Goal: Task Accomplishment & Management: Use online tool/utility

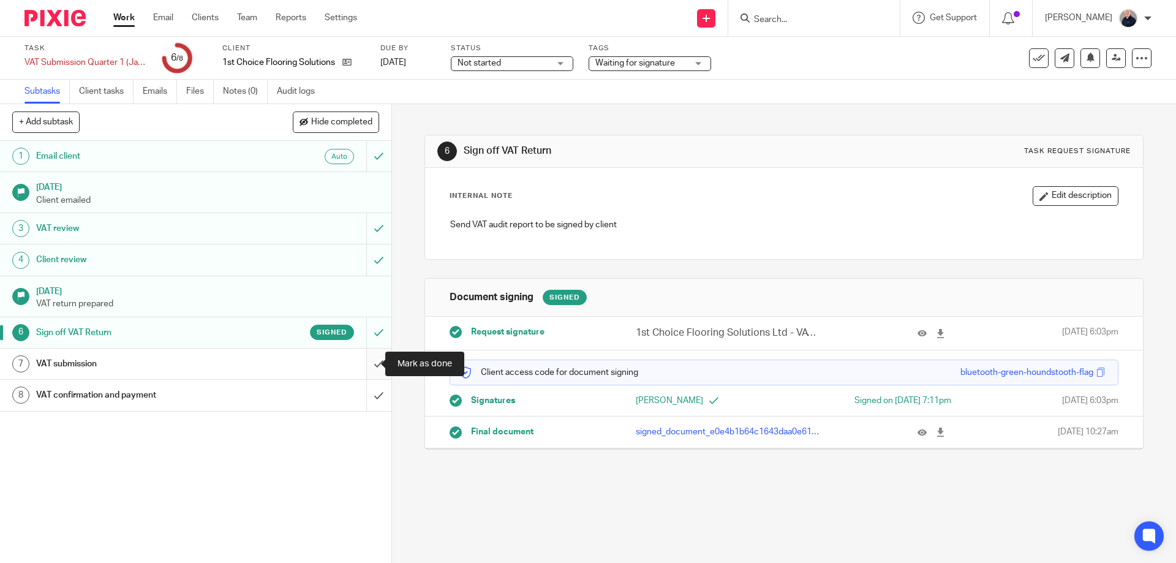
click at [364, 361] on input "submit" at bounding box center [195, 364] width 391 height 31
click at [319, 382] on link "8 VAT confirmation and payment" at bounding box center [183, 395] width 366 height 31
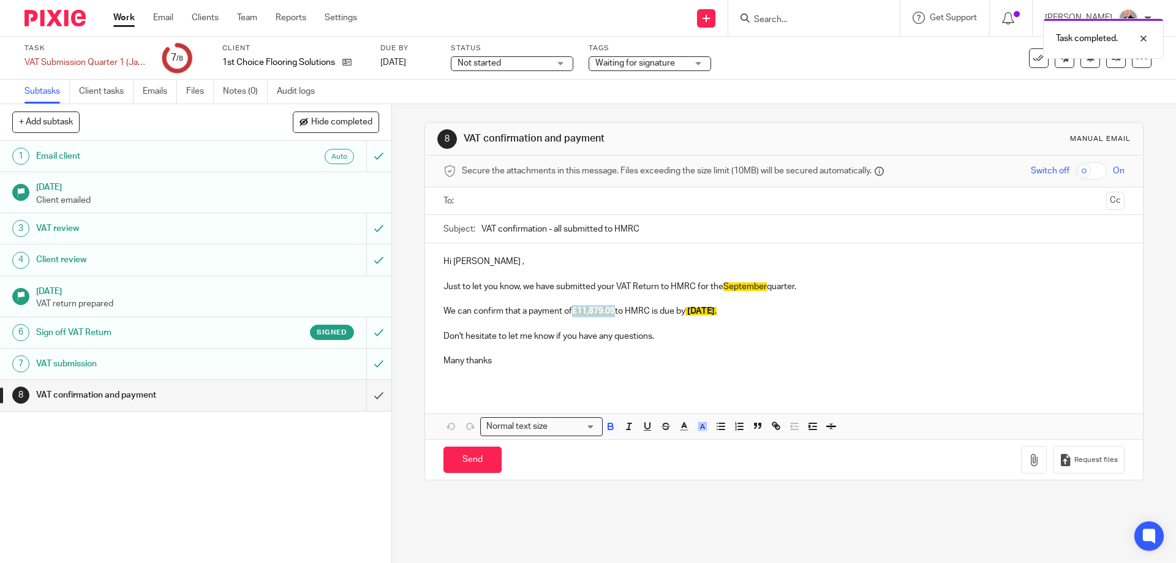
drag, startPoint x: 568, startPoint y: 311, endPoint x: 613, endPoint y: 313, distance: 44.8
click at [613, 313] on p "We can confirm that a payment of £11,879.09 to HMRC is due by [DATE] ." at bounding box center [783, 311] width 680 height 12
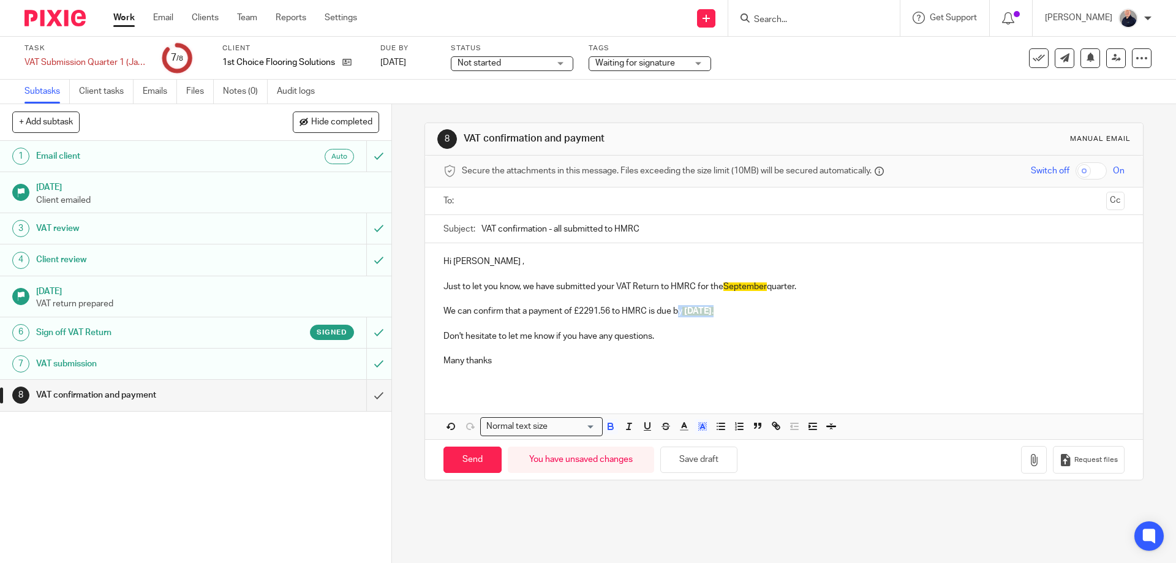
drag, startPoint x: 677, startPoint y: 307, endPoint x: 769, endPoint y: 315, distance: 92.2
click at [769, 315] on p "We can confirm that a payment of £2291.56 to HMRC is due by 7th November ." at bounding box center [783, 311] width 680 height 12
drag, startPoint x: 718, startPoint y: 285, endPoint x: 764, endPoint y: 292, distance: 46.4
click at [764, 292] on p "Just to let you know, we have submitted your VAT Return to HMRC for the Septemb…" at bounding box center [783, 287] width 680 height 12
click at [529, 195] on input "text" at bounding box center [783, 201] width 635 height 14
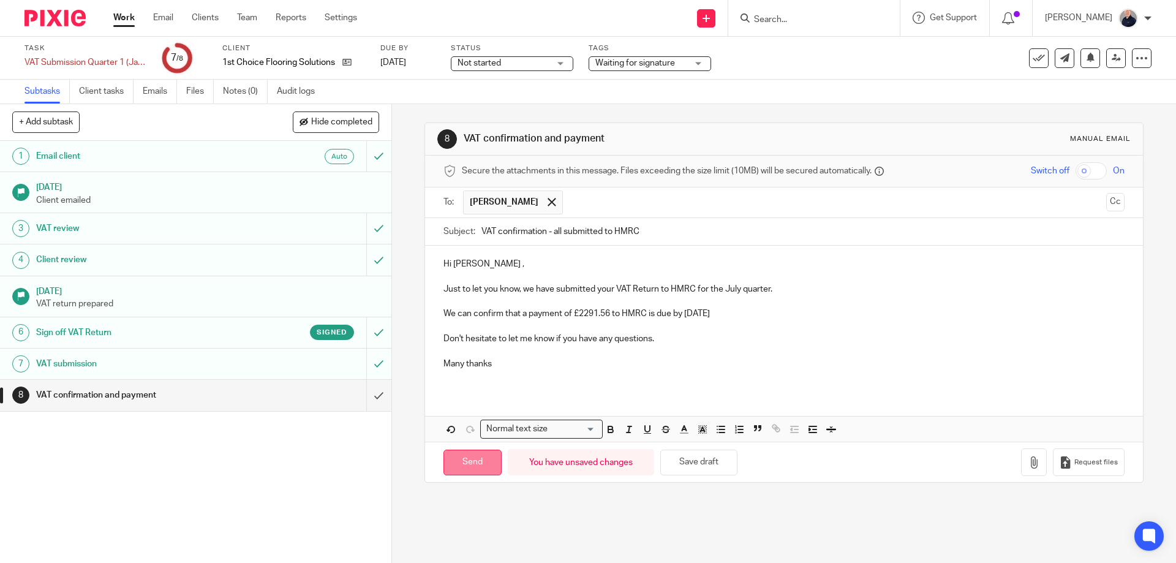
click at [473, 466] on input "Send" at bounding box center [472, 463] width 58 height 26
click at [635, 65] on span "Waiting for signature" at bounding box center [635, 63] width 80 height 9
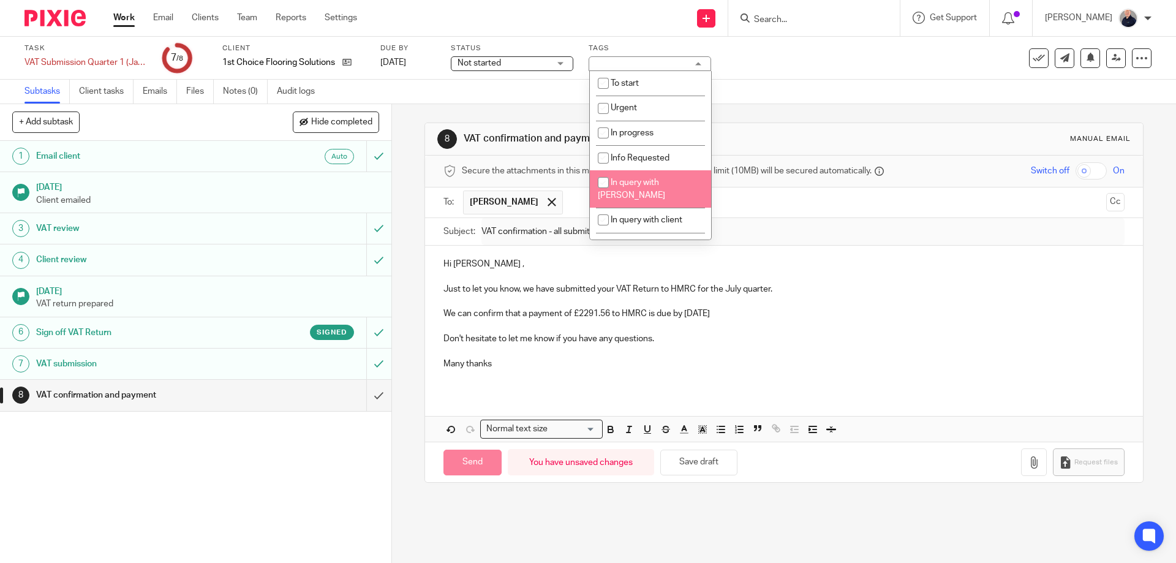
scroll to position [216, 0]
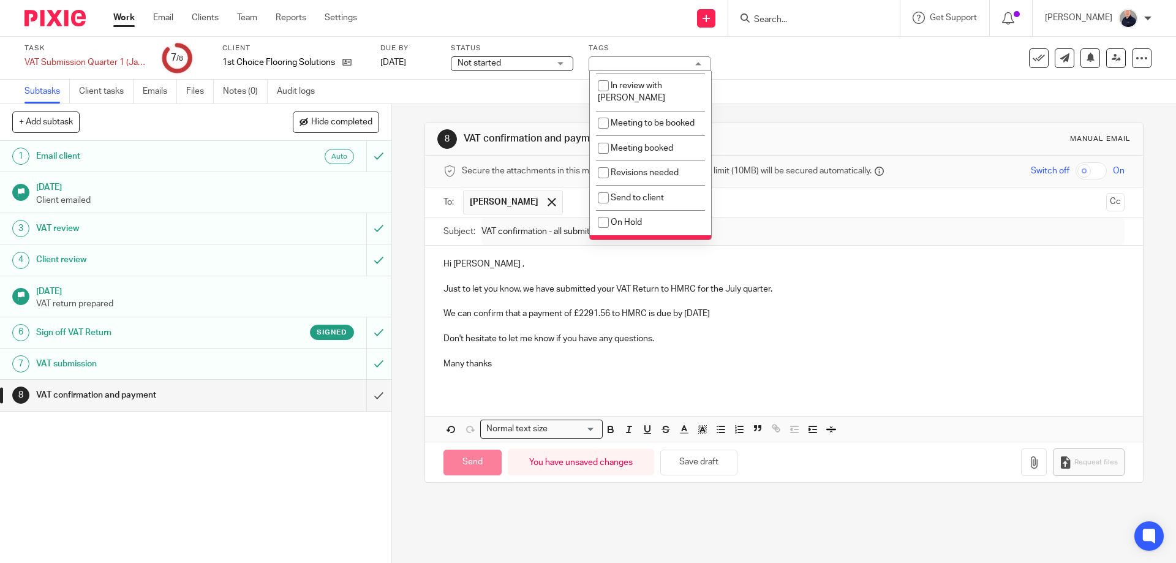
type input "Sent"
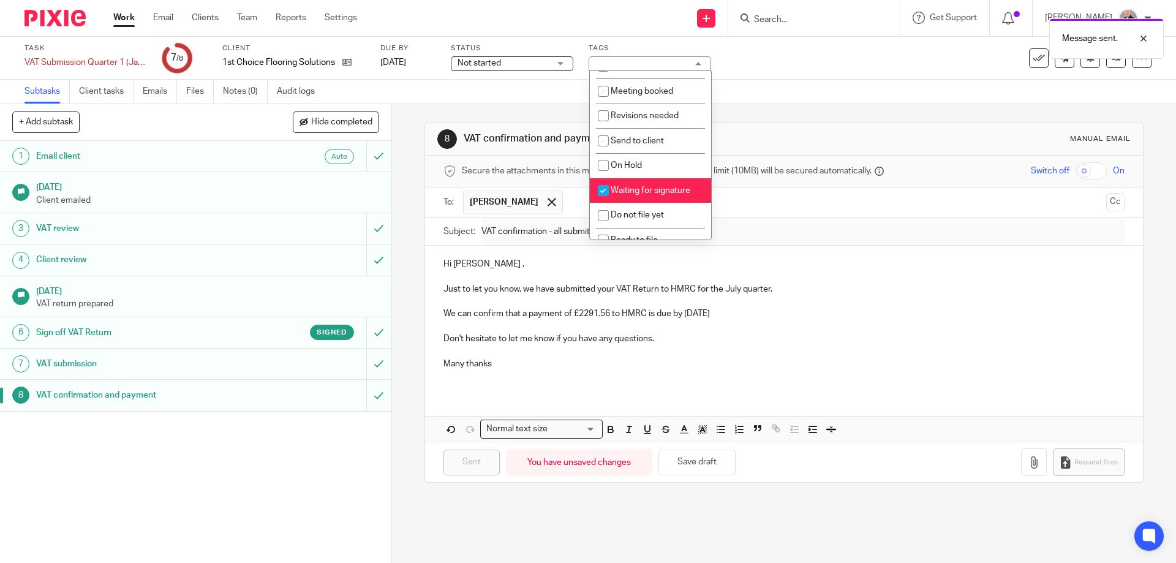
click at [642, 186] on span "Waiting for signature" at bounding box center [651, 190] width 80 height 9
checkbox input "false"
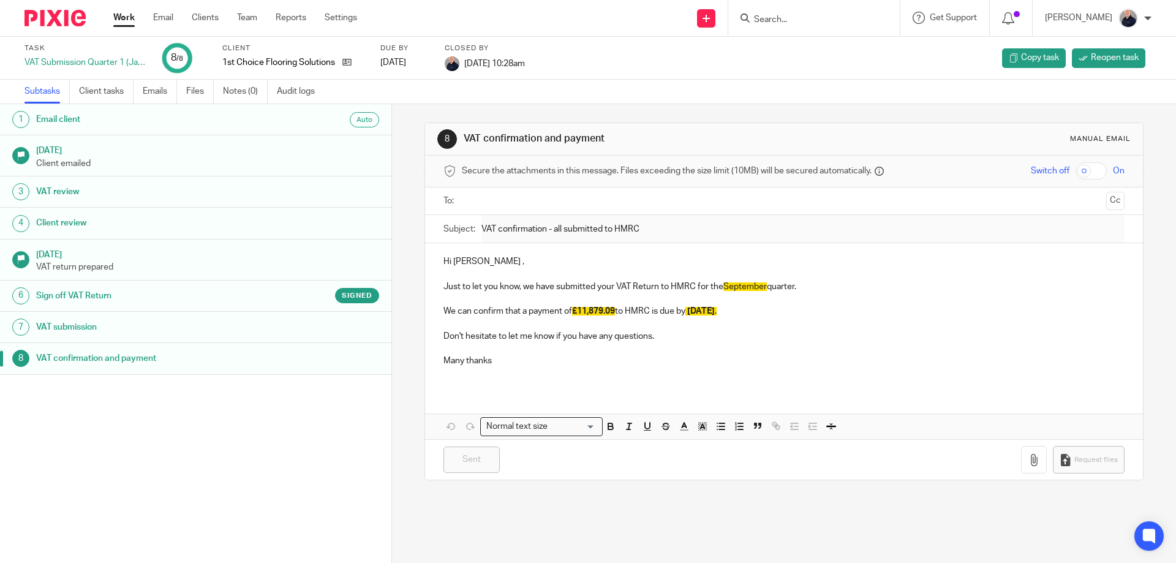
click at [122, 20] on link "Work" at bounding box center [123, 18] width 21 height 12
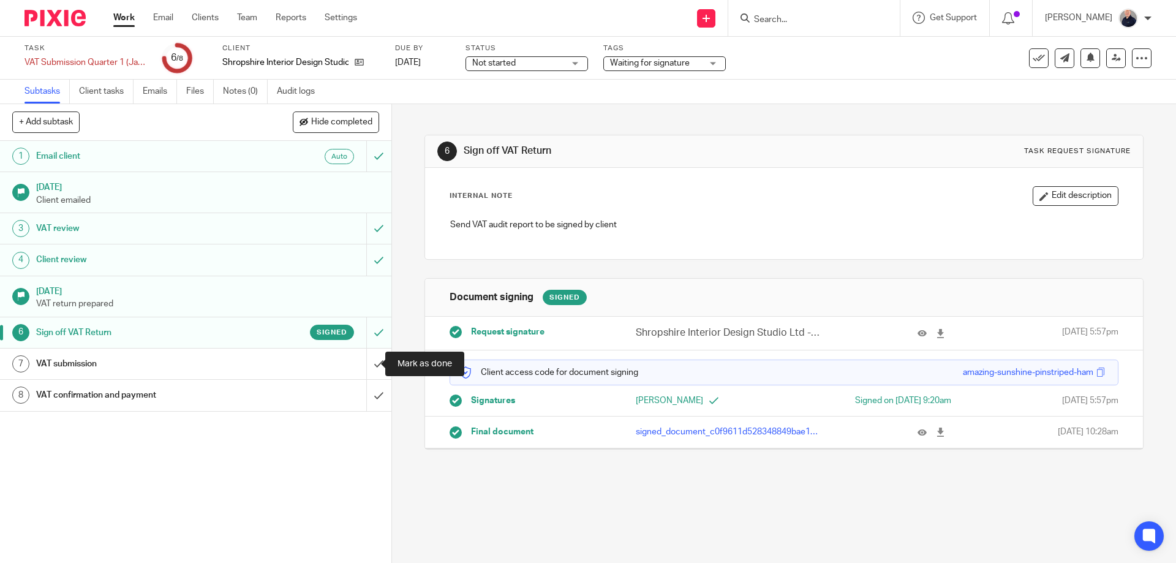
drag, startPoint x: 366, startPoint y: 366, endPoint x: 421, endPoint y: 296, distance: 89.0
click at [367, 362] on input "submit" at bounding box center [195, 364] width 391 height 31
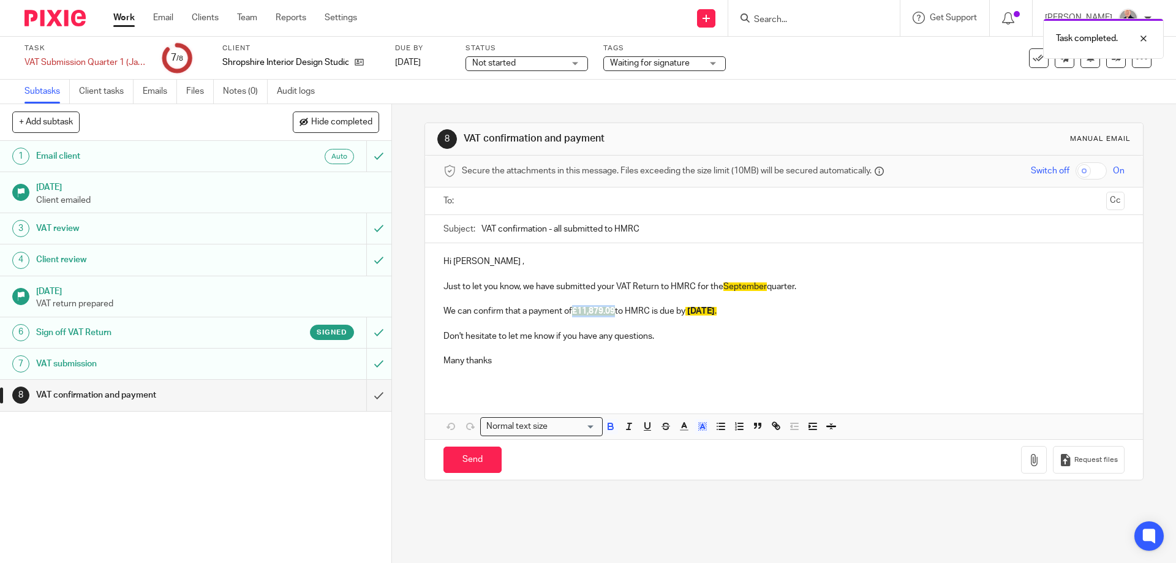
drag, startPoint x: 570, startPoint y: 309, endPoint x: 615, endPoint y: 314, distance: 45.6
click at [615, 314] on p "We can confirm that a payment of £11,879.09 to HMRC is due by 7th November ." at bounding box center [783, 311] width 680 height 12
drag, startPoint x: 676, startPoint y: 311, endPoint x: 745, endPoint y: 310, distance: 68.6
click at [750, 315] on p "We can confirm that a payment of £5440.48 to HMRC is due by 7th November ." at bounding box center [783, 311] width 680 height 12
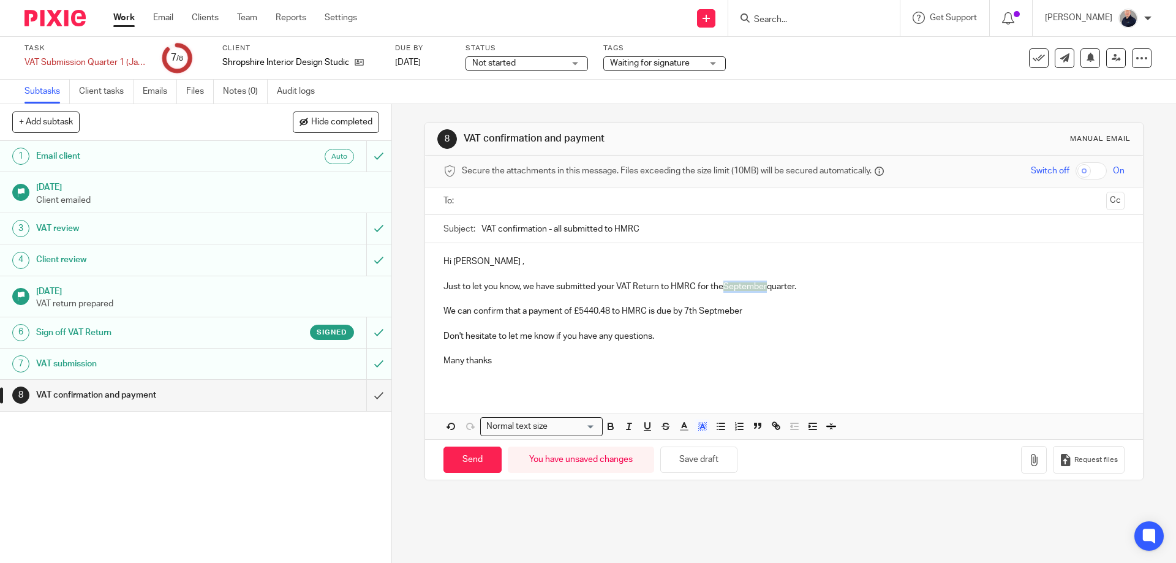
drag, startPoint x: 717, startPoint y: 288, endPoint x: 770, endPoint y: 285, distance: 52.7
click at [764, 286] on p "Just to let you know, we have submitted your VAT Return to HMRC for the Septemb…" at bounding box center [783, 287] width 680 height 12
drag, startPoint x: 538, startPoint y: 200, endPoint x: 530, endPoint y: 200, distance: 7.3
click at [537, 200] on input "text" at bounding box center [783, 201] width 635 height 14
click at [744, 314] on p "We can confirm that a payment of £5440.48 to HMRC is due by 7th Septmeber" at bounding box center [783, 313] width 680 height 12
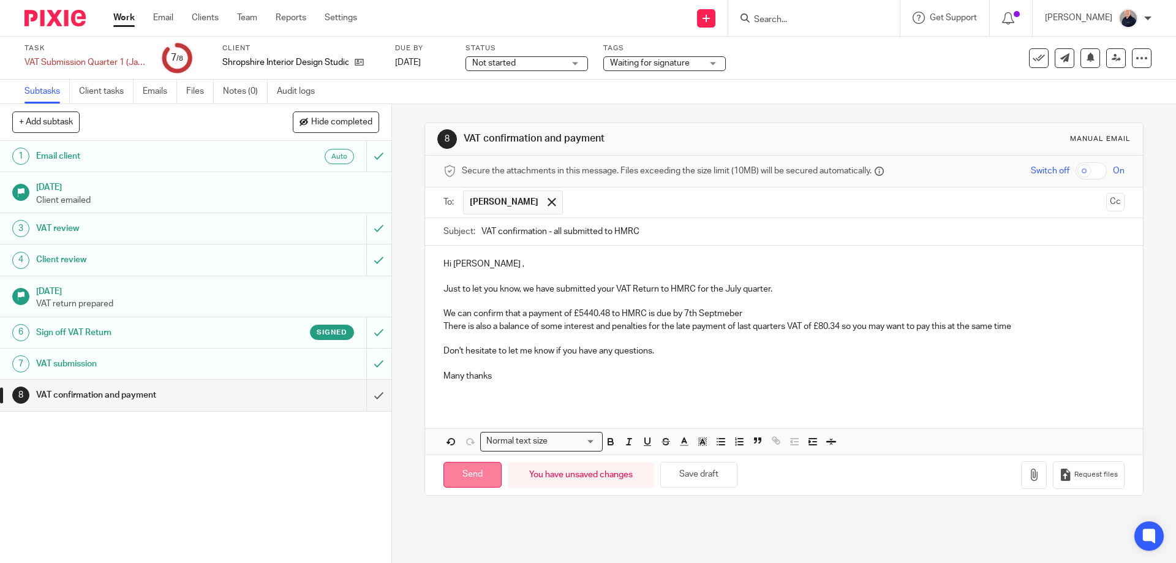
click at [464, 477] on input "Send" at bounding box center [472, 475] width 58 height 26
click at [653, 66] on span "Waiting for signature" at bounding box center [656, 63] width 92 height 13
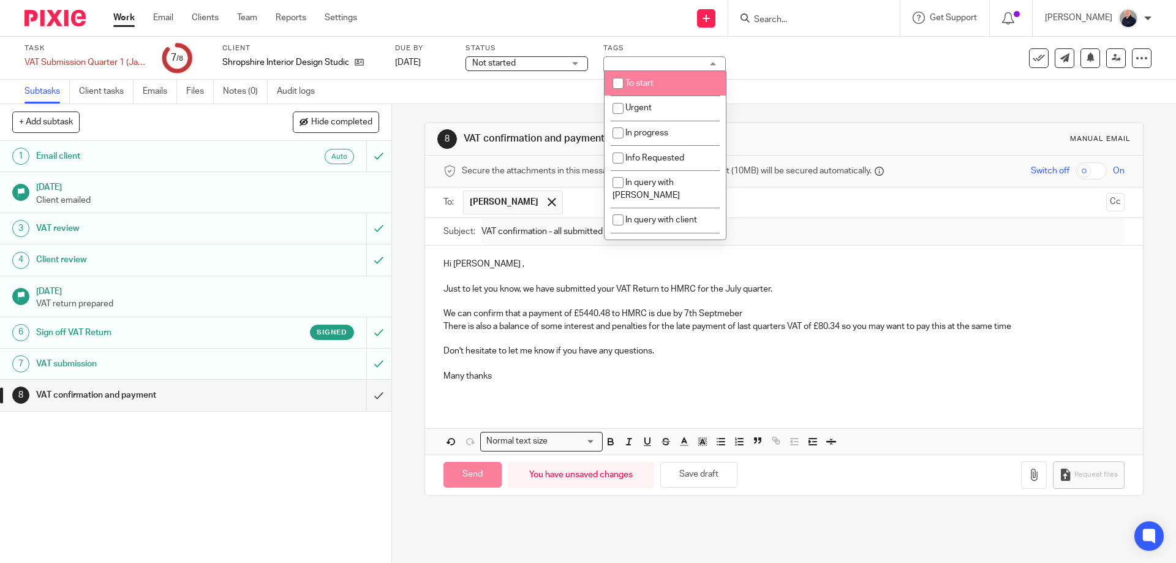
type input "Sent"
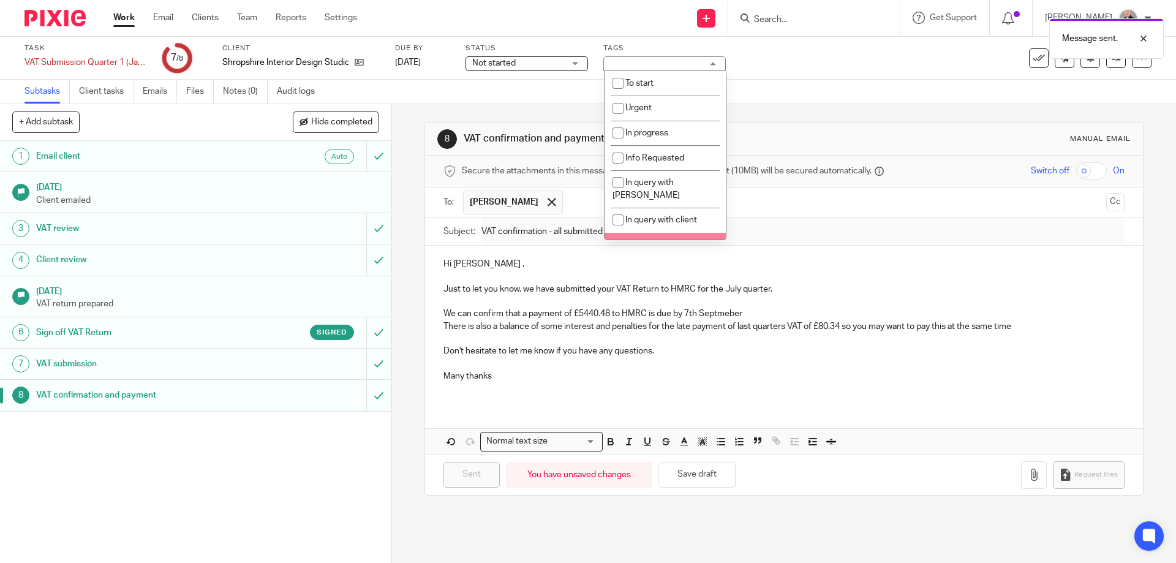
scroll to position [216, 0]
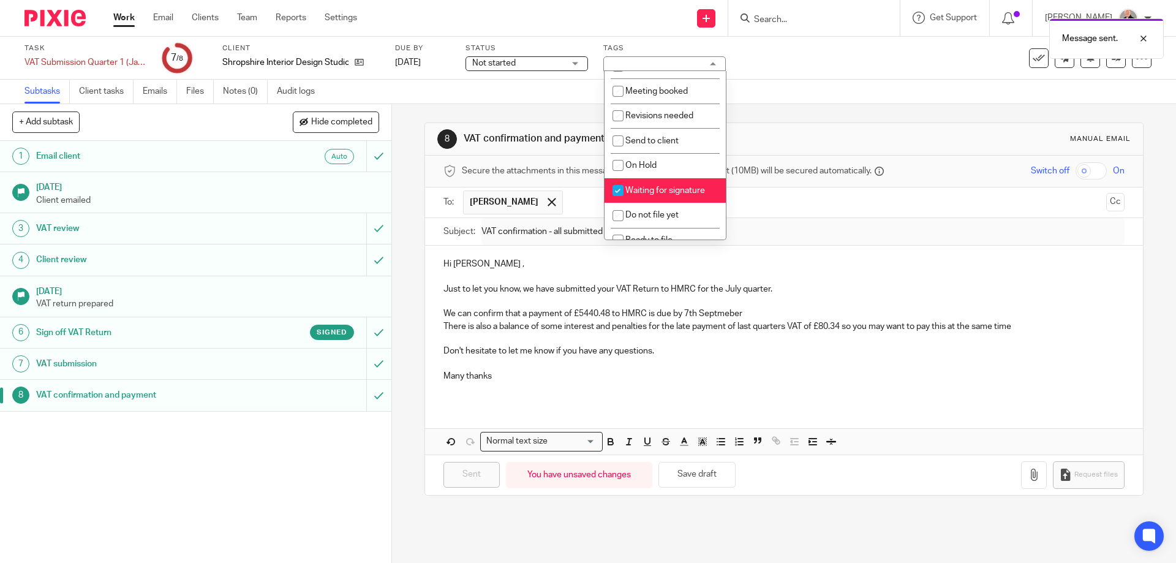
click at [670, 186] on span "Waiting for signature" at bounding box center [665, 190] width 80 height 9
checkbox input "false"
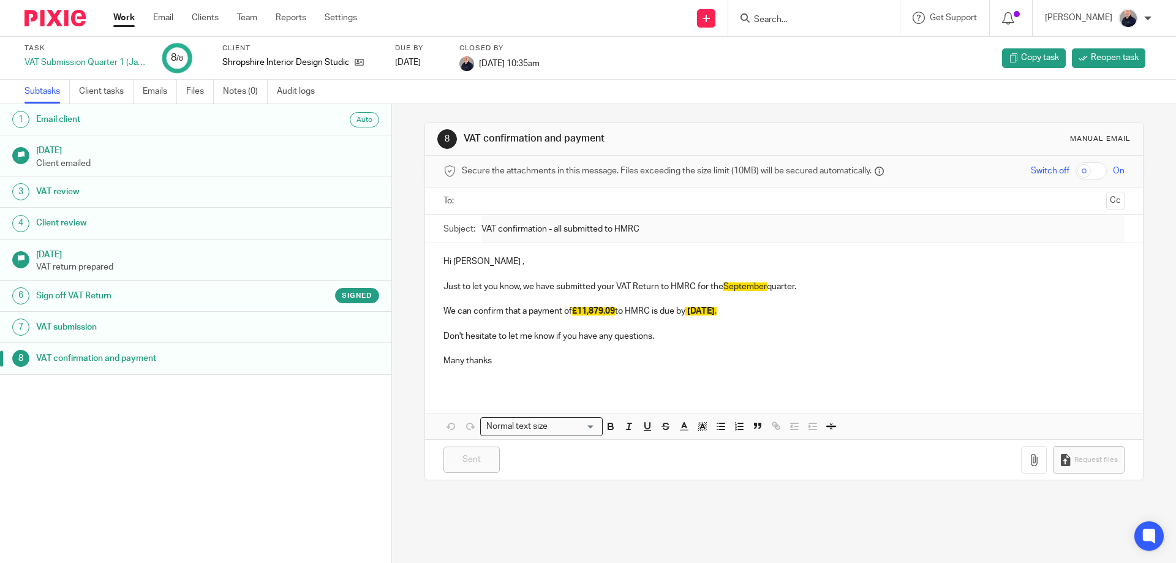
click at [122, 19] on link "Work" at bounding box center [123, 18] width 21 height 12
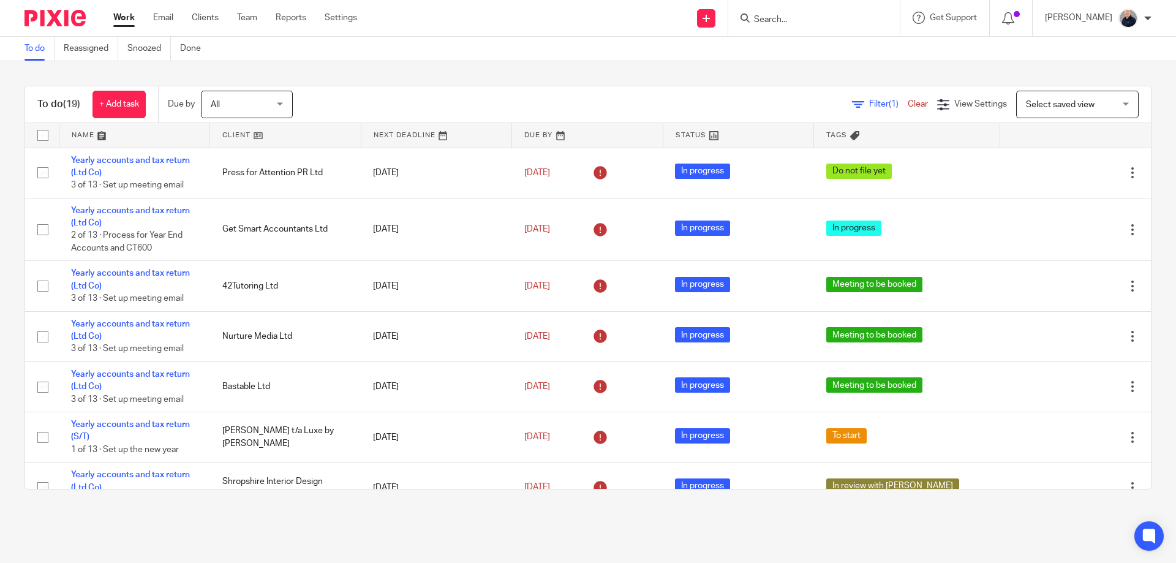
click at [88, 138] on link at bounding box center [134, 135] width 151 height 24
